Goal: Task Accomplishment & Management: Manage account settings

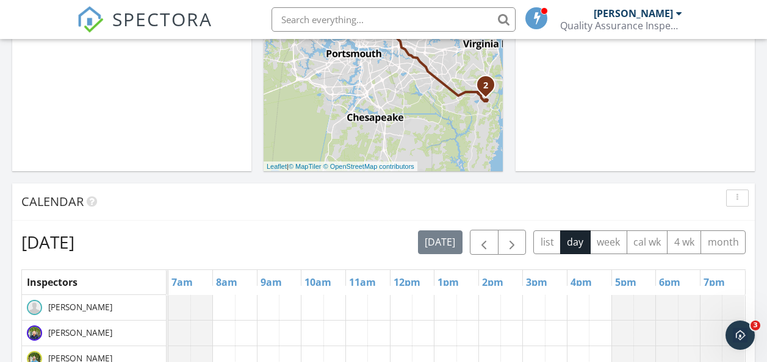
scroll to position [427, 0]
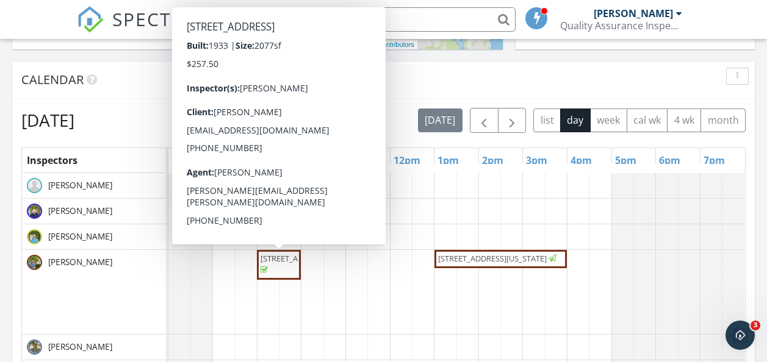
click at [275, 277] on span "438 Harpersville Rd, Newport News 23601" at bounding box center [278, 265] width 39 height 24
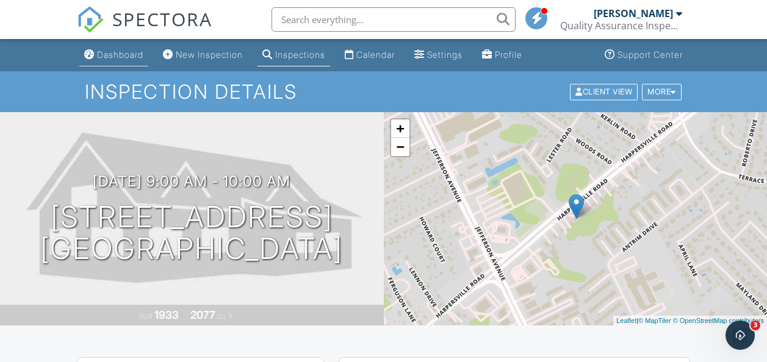
click at [123, 54] on div "Dashboard" at bounding box center [120, 54] width 46 height 10
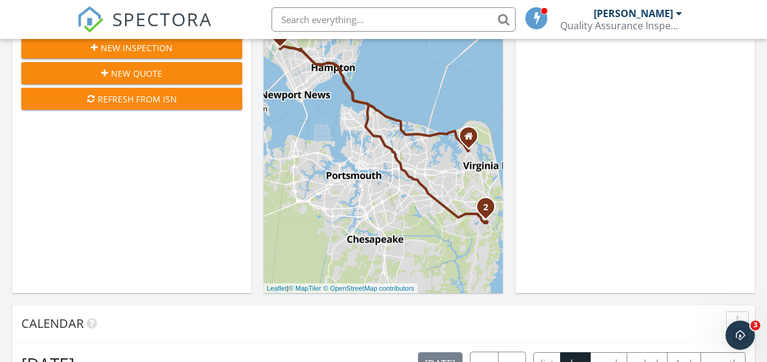
scroll to position [305, 0]
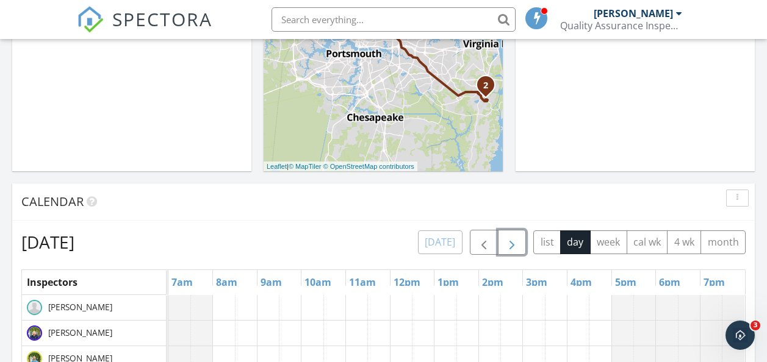
drag, startPoint x: 508, startPoint y: 244, endPoint x: 456, endPoint y: 244, distance: 51.9
click at [508, 244] on span "button" at bounding box center [511, 242] width 15 height 15
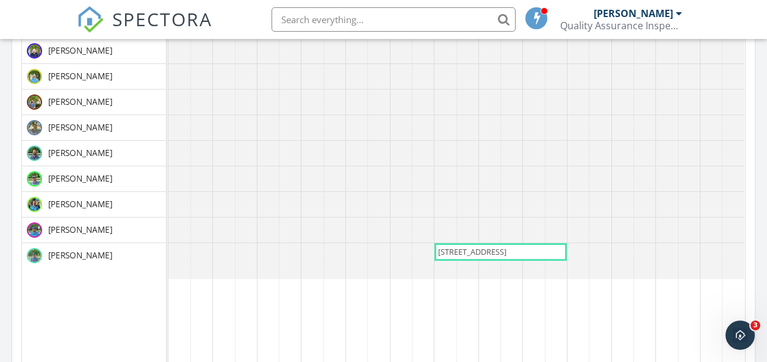
scroll to position [610, 0]
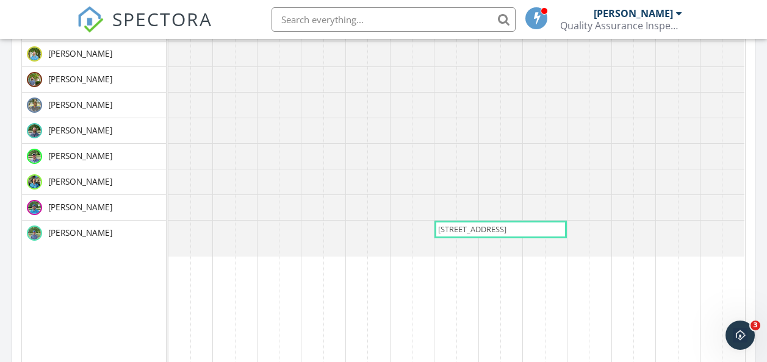
click at [474, 235] on span "4058 Midlands Rd, Williamsburg 23188" at bounding box center [473, 230] width 73 height 12
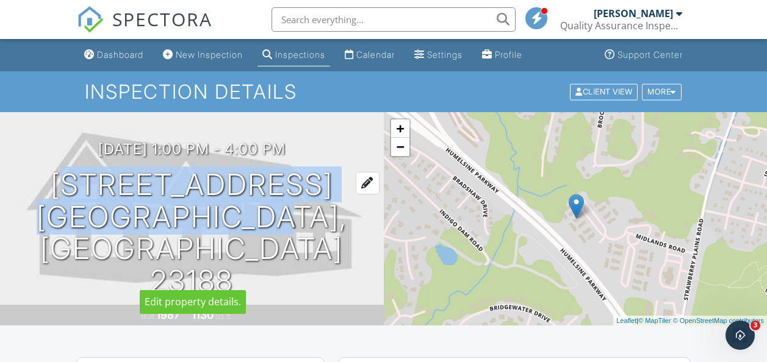
drag, startPoint x: 35, startPoint y: 200, endPoint x: 291, endPoint y: 236, distance: 258.7
click at [291, 234] on h1 "4058 Midlands Rd Williamsburg, VA 23188" at bounding box center [192, 233] width 345 height 129
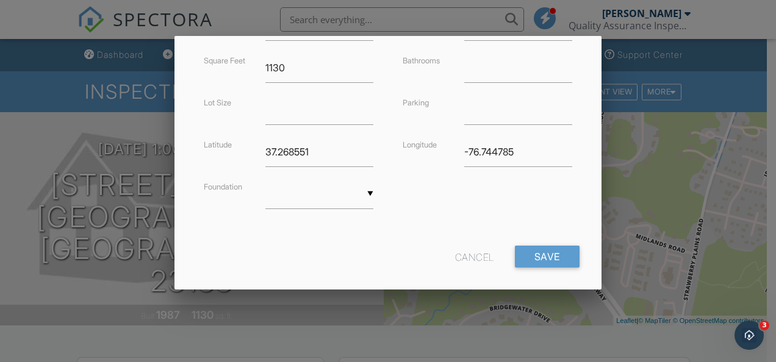
scroll to position [356, 0]
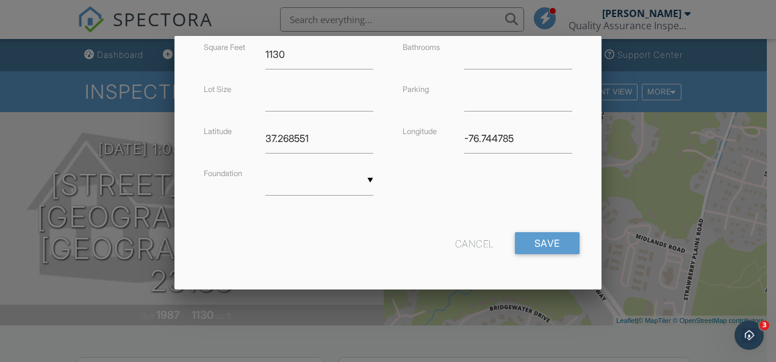
click at [463, 248] on div "Cancel" at bounding box center [474, 243] width 39 height 22
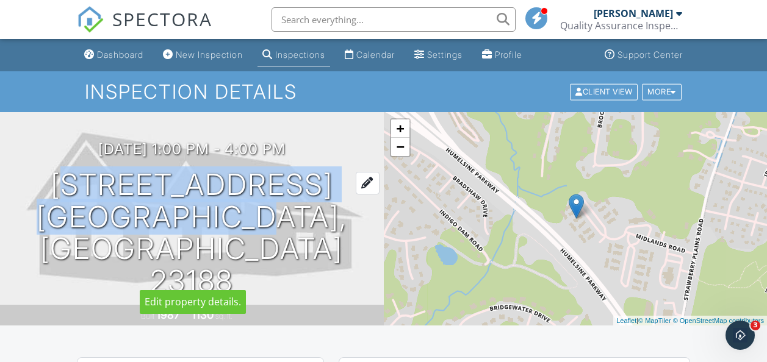
drag, startPoint x: 39, startPoint y: 199, endPoint x: 275, endPoint y: 232, distance: 237.8
click at [275, 232] on h1 "4058 Midlands Rd Williamsburg, VA 23188" at bounding box center [192, 233] width 345 height 129
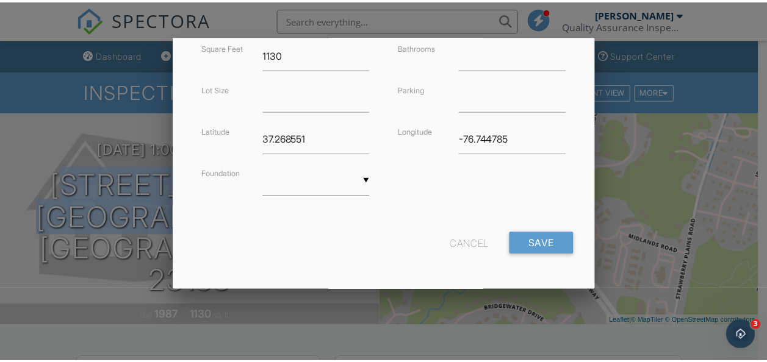
scroll to position [0, 0]
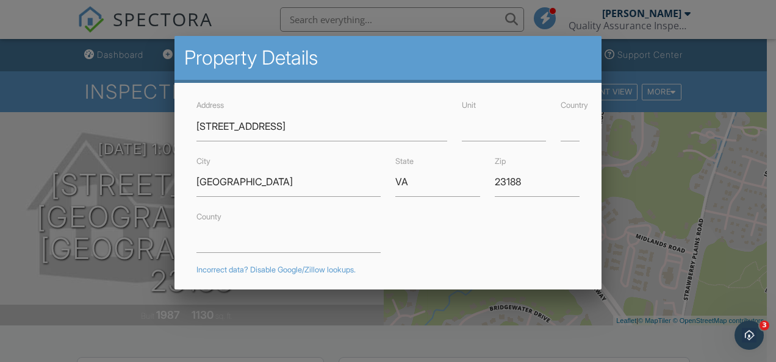
click at [703, 173] on div at bounding box center [388, 165] width 776 height 453
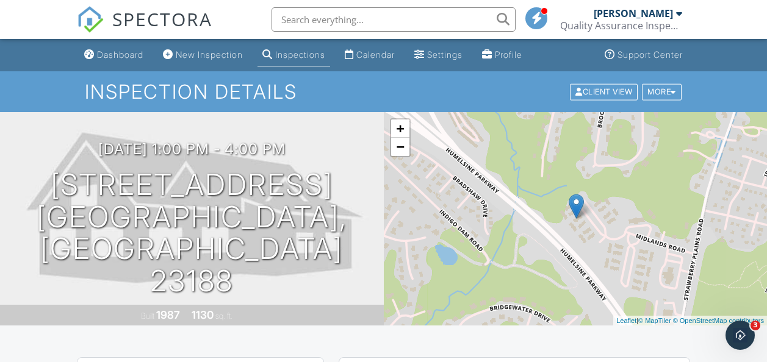
click at [378, 23] on input "text" at bounding box center [393, 19] width 244 height 24
paste input "[STREET_ADDRESS]"
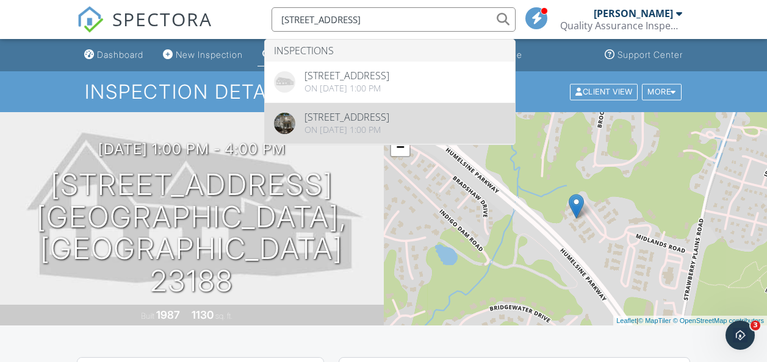
scroll to position [244, 0]
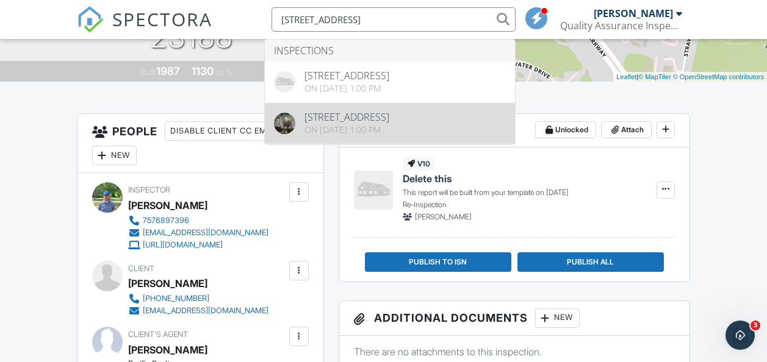
type input "[STREET_ADDRESS]"
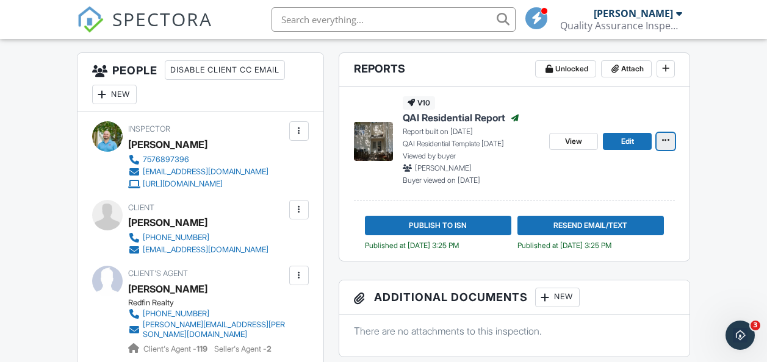
click at [670, 141] on span at bounding box center [665, 140] width 12 height 12
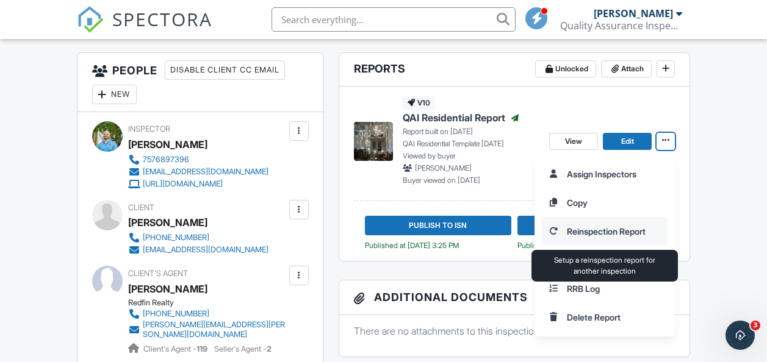
click at [641, 231] on input "Reinspection Report" at bounding box center [604, 231] width 124 height 27
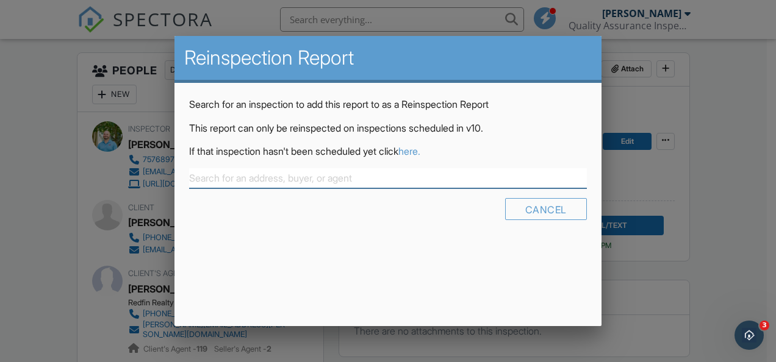
paste input "4058 Midlands Rd"
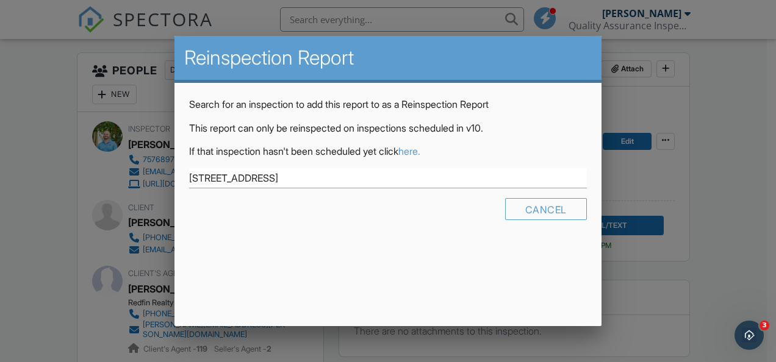
click at [376, 231] on div "Search for an inspection to add this report to as a Reinspection Report This re…" at bounding box center [387, 163] width 427 height 160
click at [391, 184] on input "[STREET_ADDRESS]" at bounding box center [388, 178] width 398 height 20
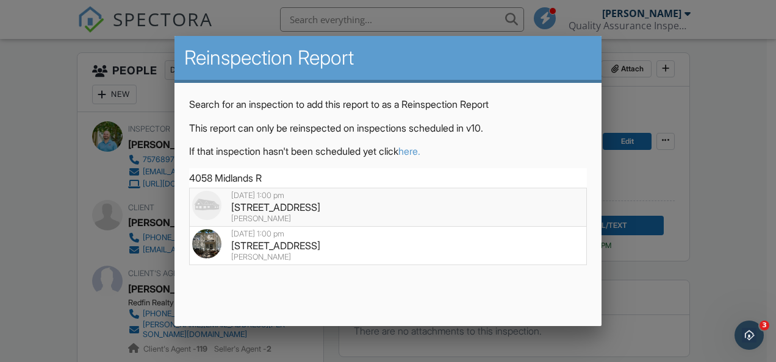
click at [328, 208] on div "4058 Midlands Rd, Williamsburg, VA 23188" at bounding box center [388, 207] width 392 height 13
type input "4058 Midlands Rd, Williamsburg, VA 23188"
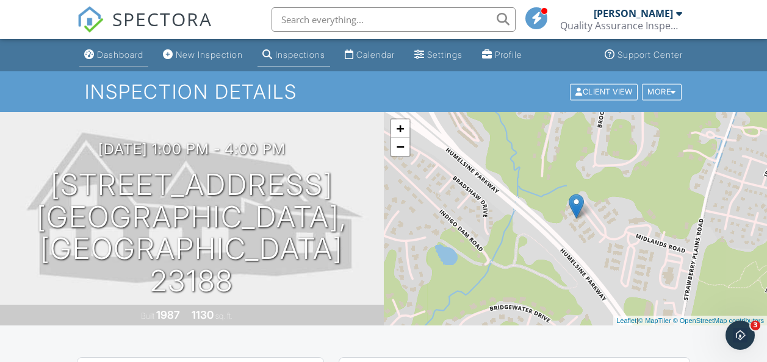
click at [112, 53] on div "Dashboard" at bounding box center [120, 54] width 46 height 10
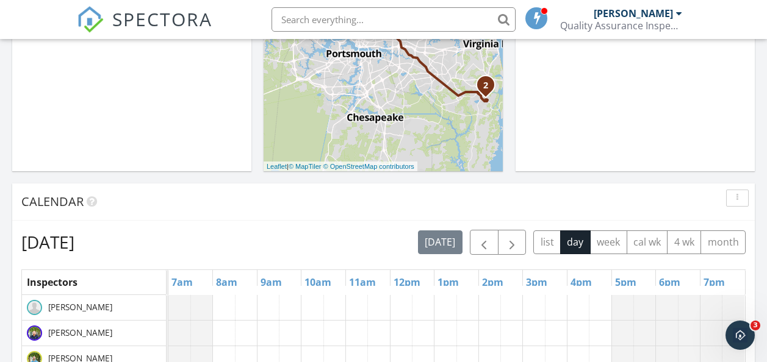
scroll to position [305, 0]
click at [514, 250] on span "button" at bounding box center [511, 242] width 15 height 15
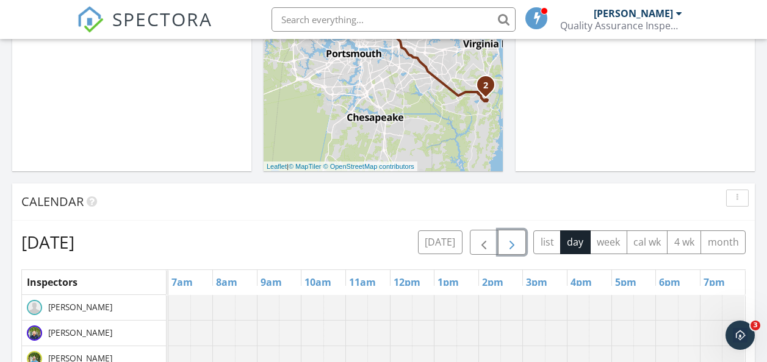
scroll to position [549, 0]
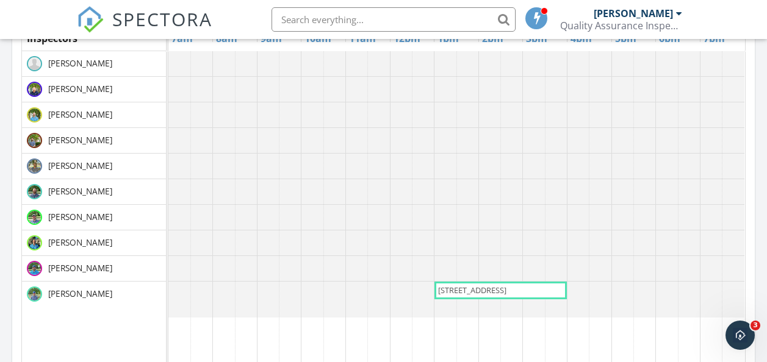
click at [479, 296] on span "[STREET_ADDRESS]" at bounding box center [473, 291] width 73 height 12
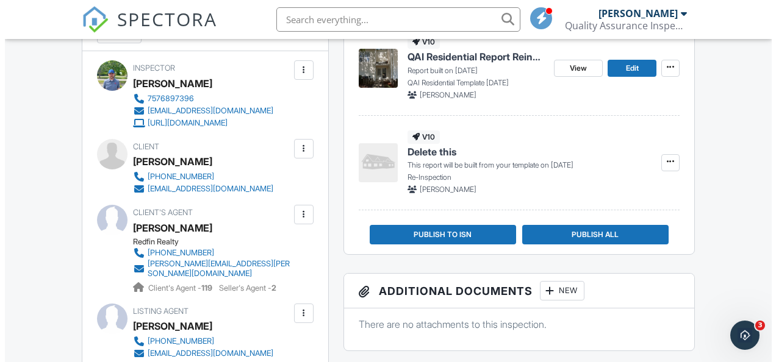
scroll to position [305, 0]
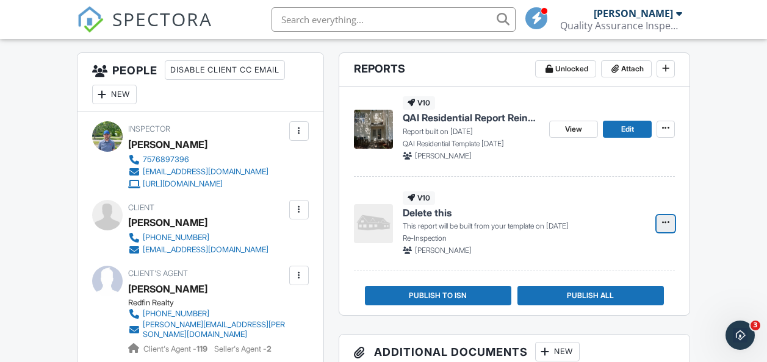
click at [668, 226] on icon at bounding box center [665, 222] width 7 height 9
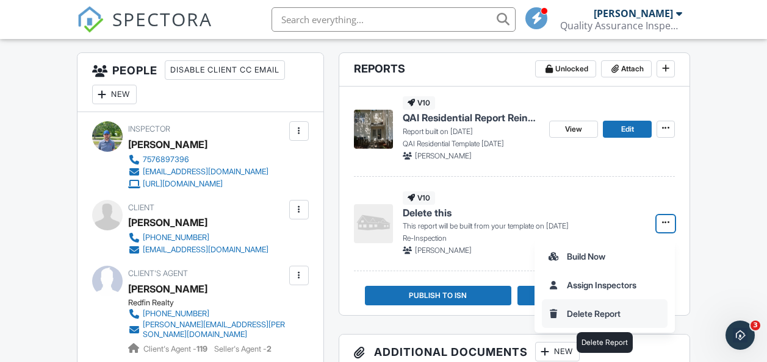
click at [614, 310] on input "Delete Report" at bounding box center [604, 313] width 124 height 27
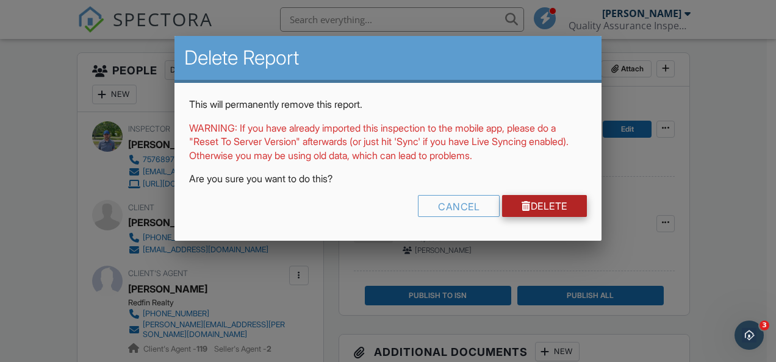
click at [555, 203] on link "Delete" at bounding box center [544, 206] width 85 height 22
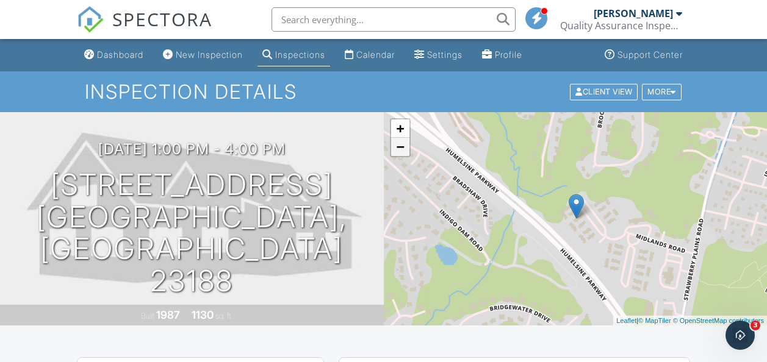
click at [399, 154] on link "−" at bounding box center [400, 147] width 18 height 18
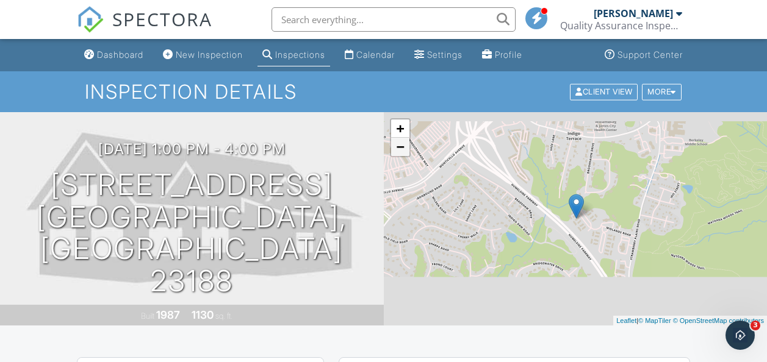
click at [399, 154] on link "−" at bounding box center [400, 147] width 18 height 18
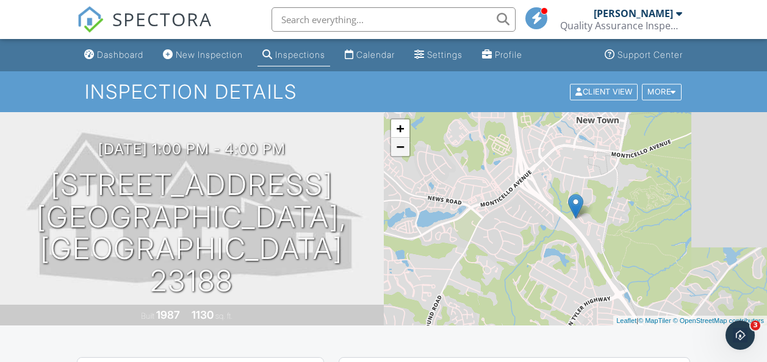
click at [399, 154] on link "−" at bounding box center [400, 147] width 18 height 18
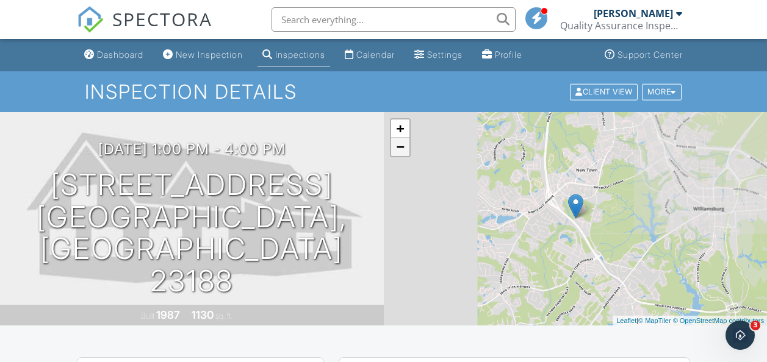
click at [399, 154] on link "−" at bounding box center [400, 147] width 18 height 18
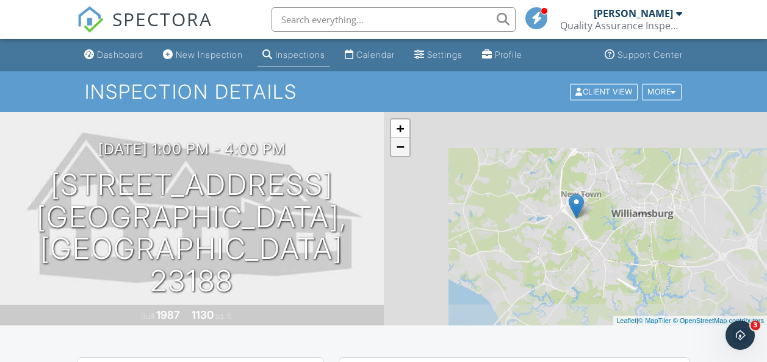
click at [399, 154] on link "−" at bounding box center [400, 147] width 18 height 18
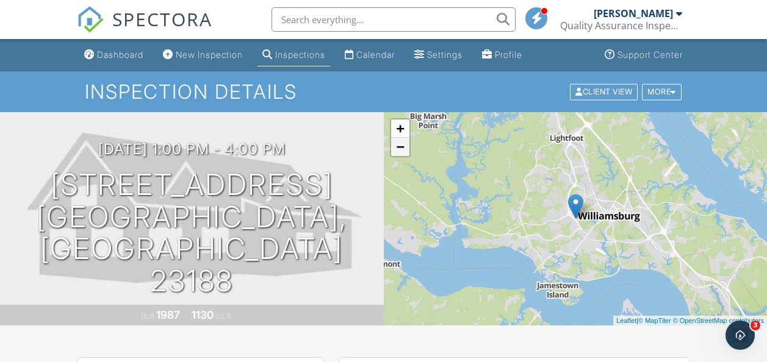
click at [399, 154] on link "−" at bounding box center [400, 147] width 18 height 18
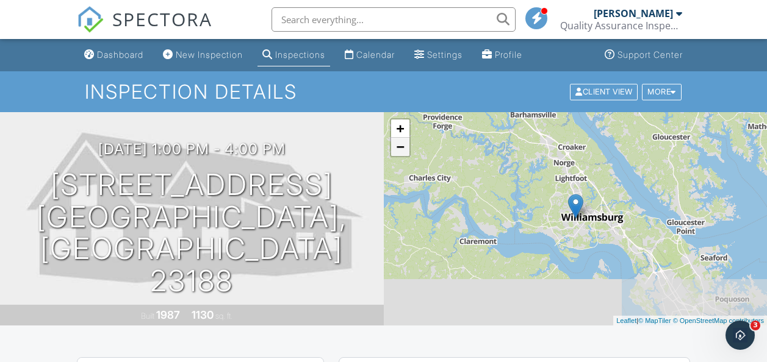
click at [399, 154] on link "−" at bounding box center [400, 147] width 18 height 18
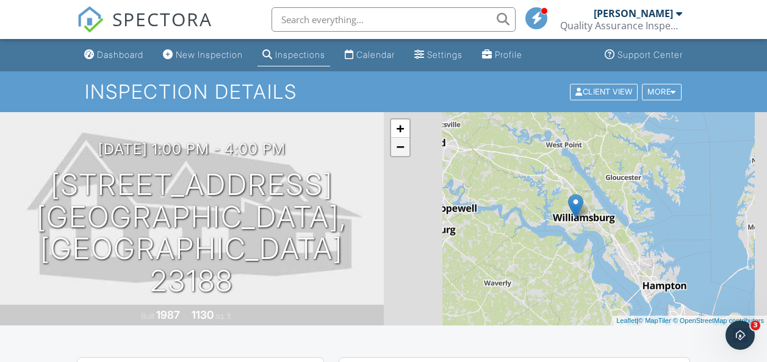
click at [399, 154] on link "−" at bounding box center [400, 147] width 18 height 18
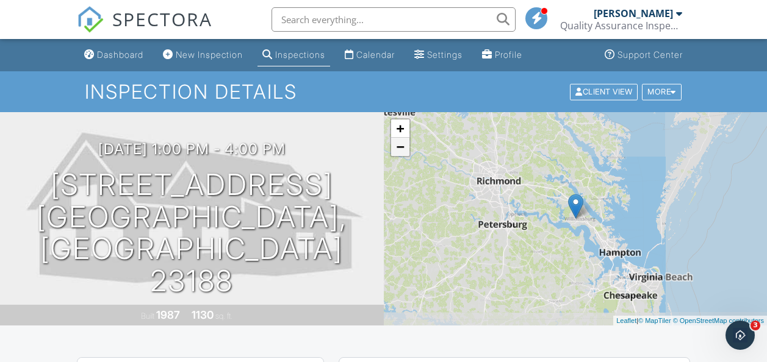
click at [399, 154] on link "−" at bounding box center [400, 147] width 18 height 18
